Goal: Check status: Check status

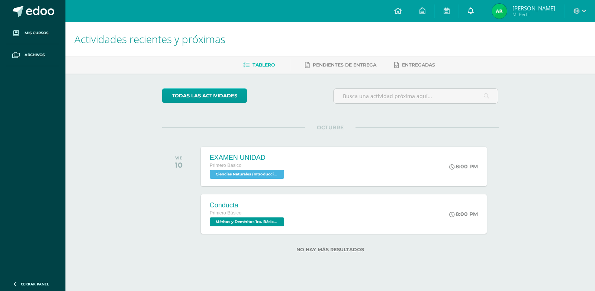
click at [468, 13] on icon at bounding box center [471, 10] width 6 height 7
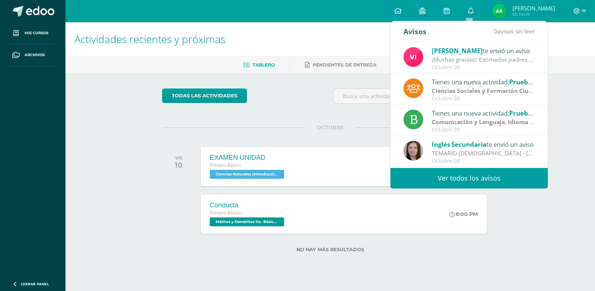
click at [341, 127] on span "OCTUBRE" at bounding box center [330, 127] width 51 height 7
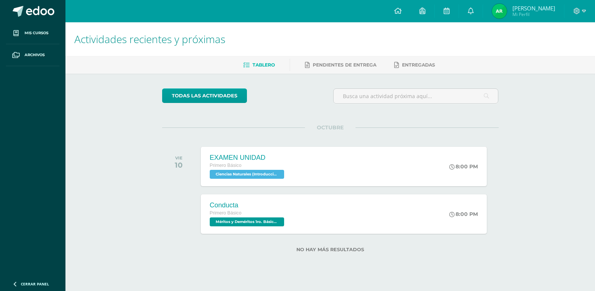
click at [522, 13] on span "Mi Perfil" at bounding box center [533, 14] width 43 height 6
click at [499, 10] on img at bounding box center [499, 11] width 15 height 15
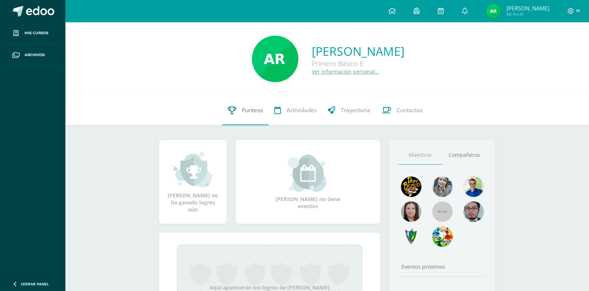
click at [246, 113] on span "Punteos" at bounding box center [252, 110] width 21 height 8
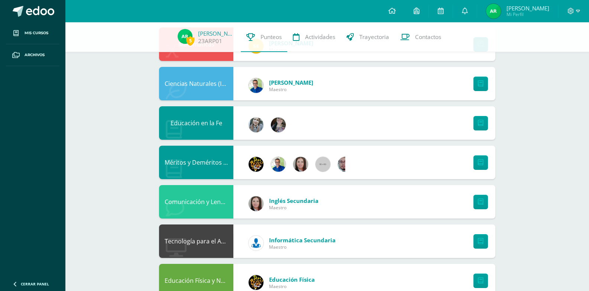
scroll to position [260, 0]
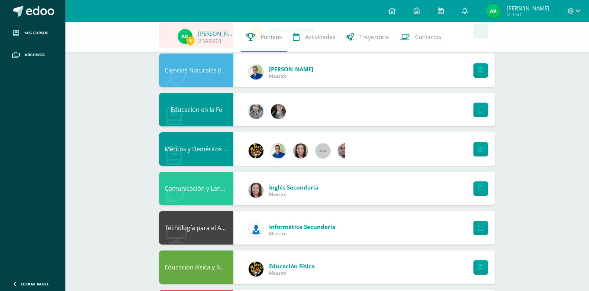
drag, startPoint x: 439, startPoint y: 145, endPoint x: 346, endPoint y: 139, distance: 93.5
click at [363, 140] on div "Méritos y Deméritos 1ro. Básico "E"" at bounding box center [327, 148] width 336 height 33
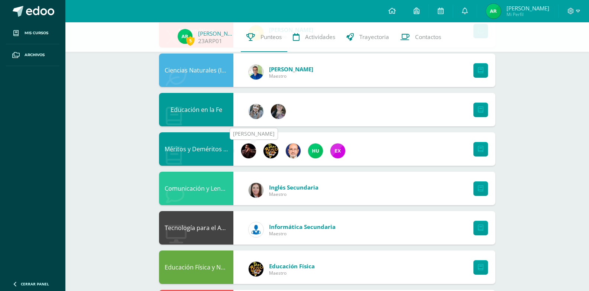
click at [248, 152] on img at bounding box center [248, 150] width 15 height 15
